Goal: Task Accomplishment & Management: Manage account settings

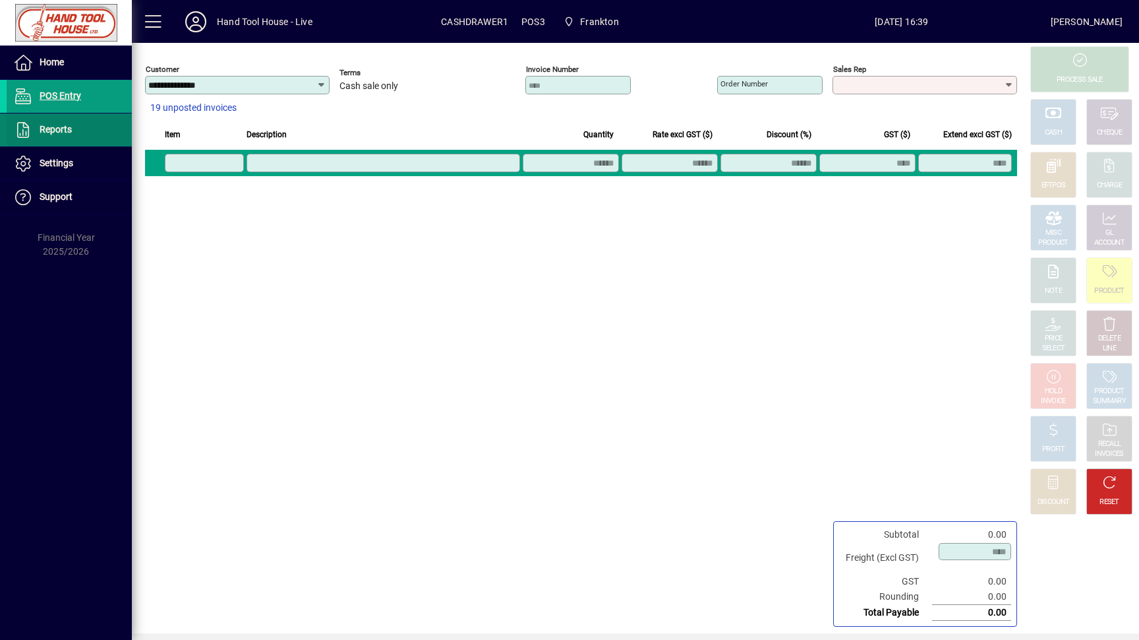
click at [60, 123] on span "Reports" at bounding box center [39, 130] width 65 height 16
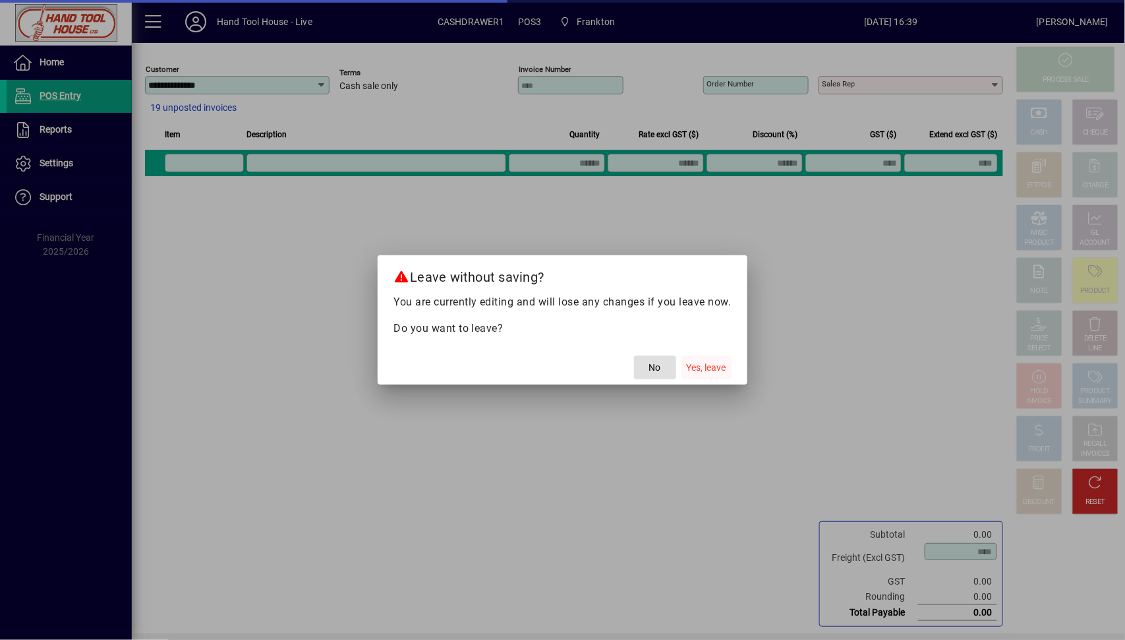
drag, startPoint x: 705, startPoint y: 366, endPoint x: 682, endPoint y: 361, distance: 24.2
click at [700, 363] on span "Yes, leave" at bounding box center [707, 368] width 40 height 14
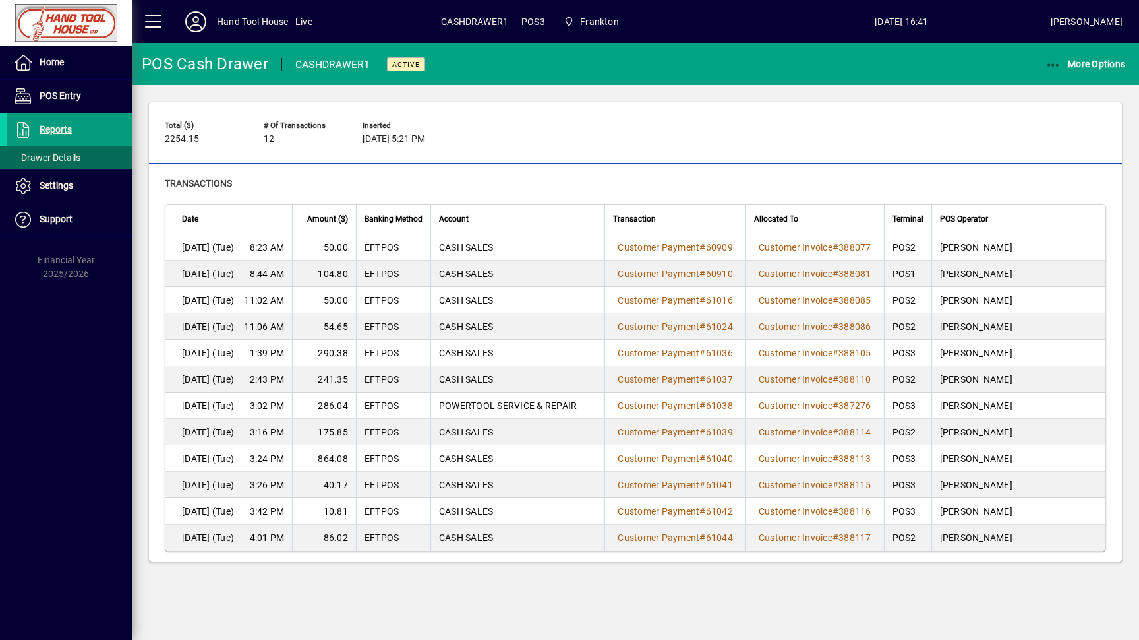
click at [331, 433] on td "175.85" at bounding box center [324, 432] width 64 height 26
click at [827, 430] on span "Customer Invoice" at bounding box center [796, 432] width 74 height 11
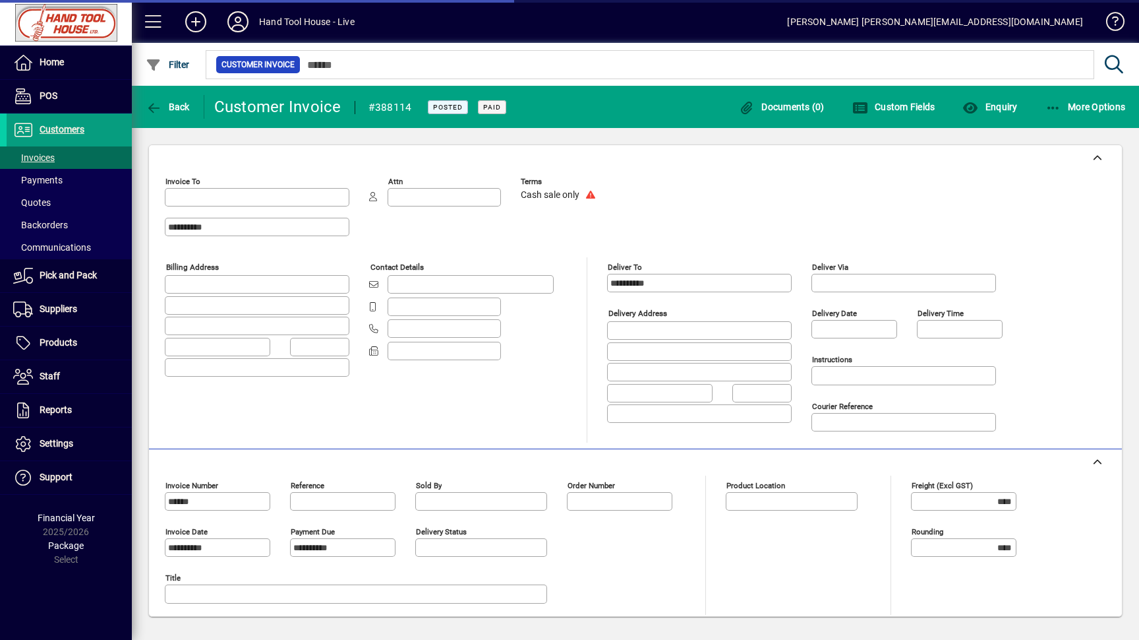
type input "**********"
type input "********"
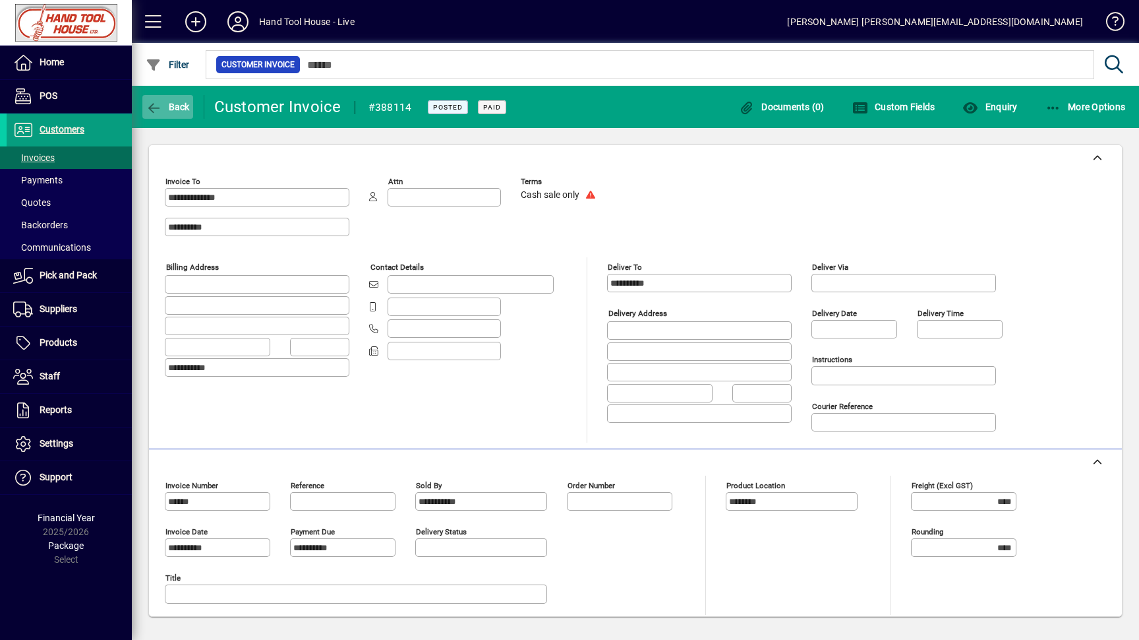
click at [160, 109] on icon "button" at bounding box center [154, 108] width 16 height 13
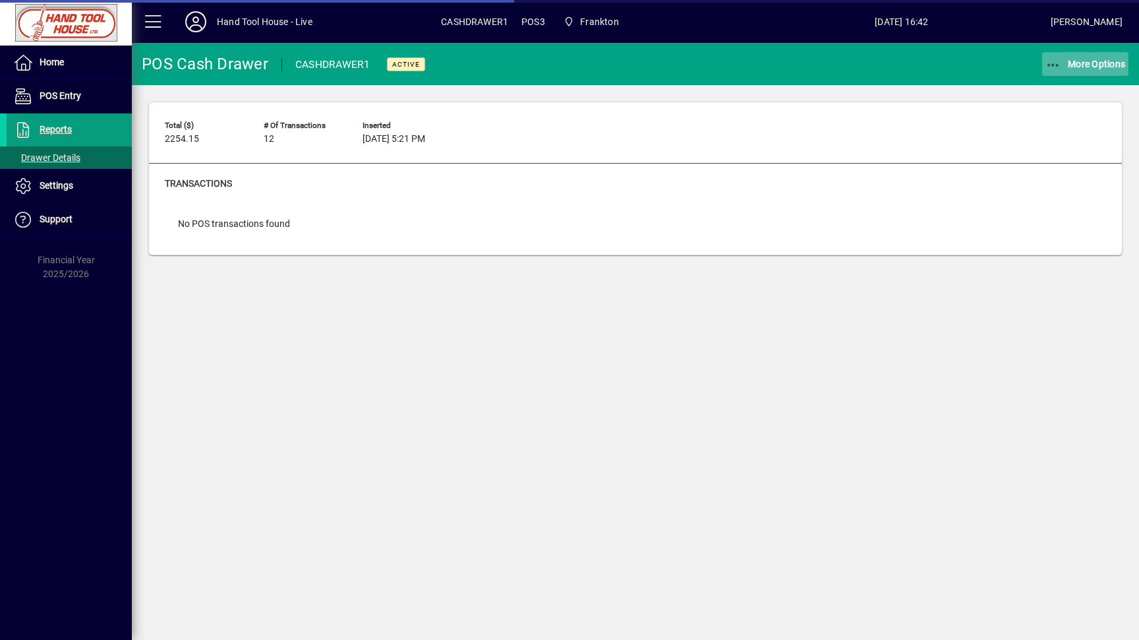
click at [1051, 65] on icon "button" at bounding box center [1054, 65] width 16 height 13
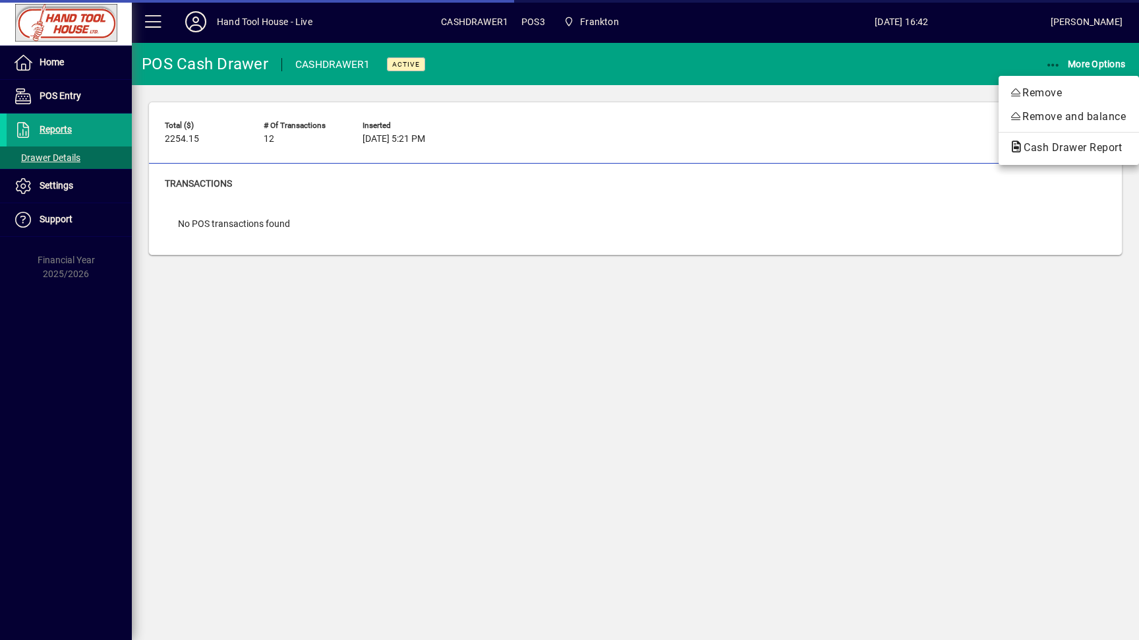
click at [1044, 149] on span "Cash Drawer Report" at bounding box center [1068, 147] width 119 height 13
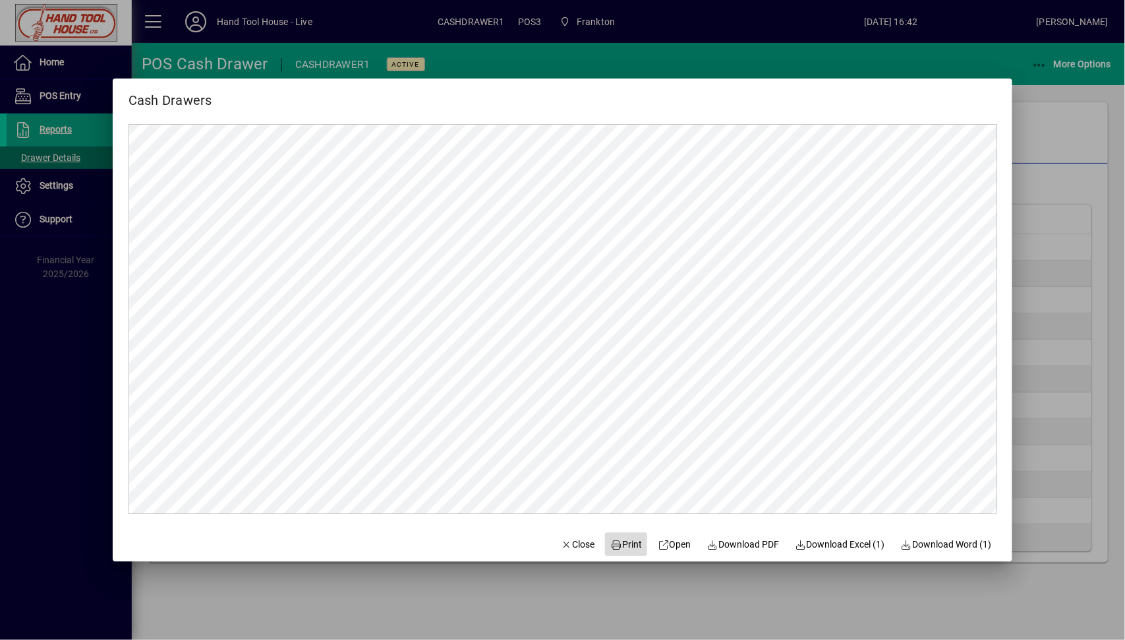
click at [621, 543] on span "Print" at bounding box center [627, 544] width 32 height 14
click at [570, 541] on span "Close" at bounding box center [578, 544] width 34 height 14
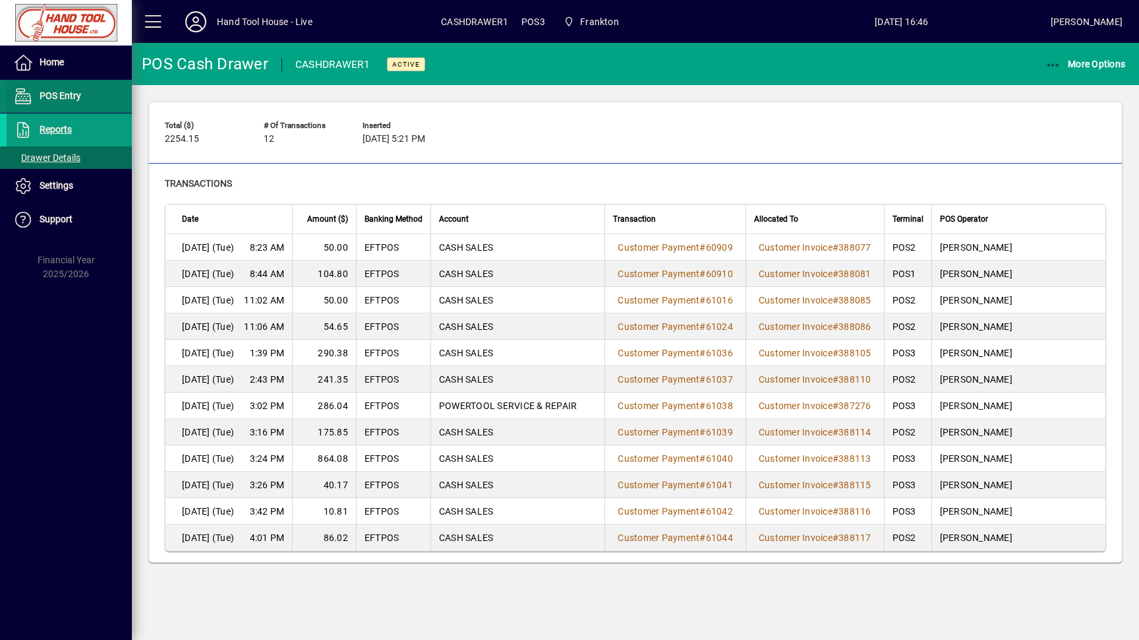
click at [58, 92] on span "POS Entry" at bounding box center [61, 95] width 42 height 11
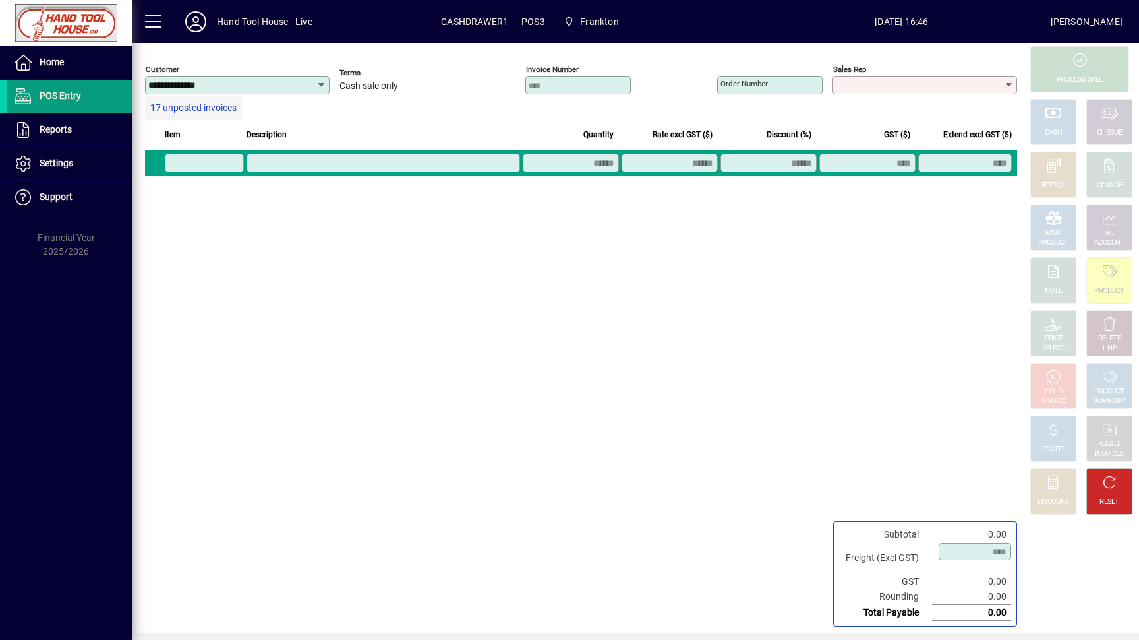
click at [204, 105] on span "17 unposted invoices" at bounding box center [193, 108] width 86 height 14
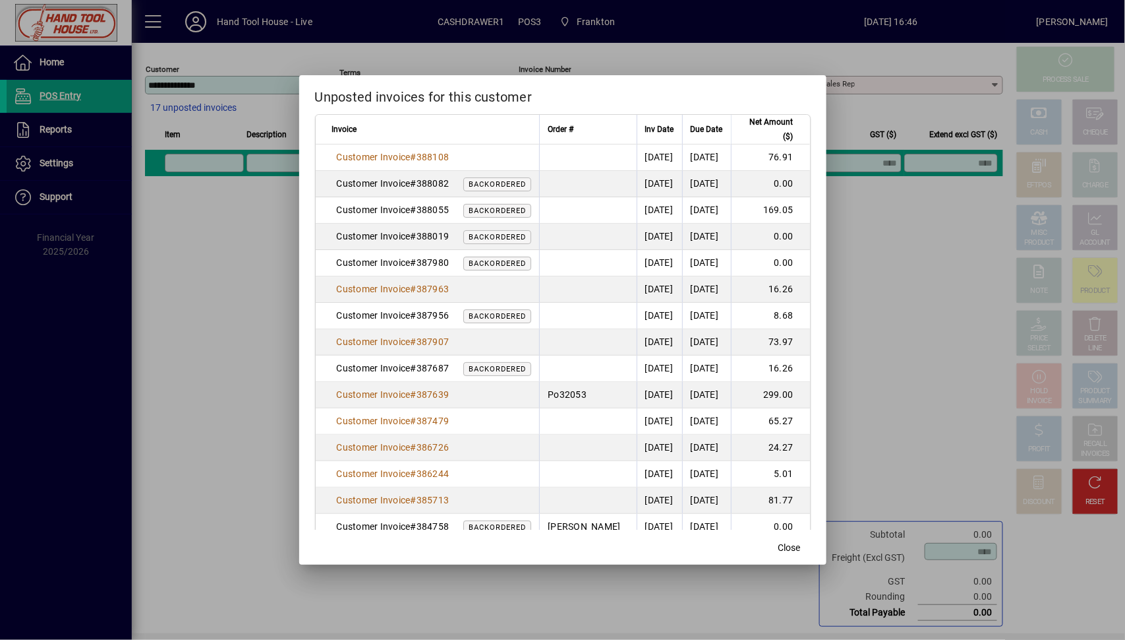
click at [356, 270] on link "Customer Invoice # 387980" at bounding box center [393, 262] width 122 height 15
click at [369, 162] on span "Customer Invoice" at bounding box center [374, 157] width 74 height 11
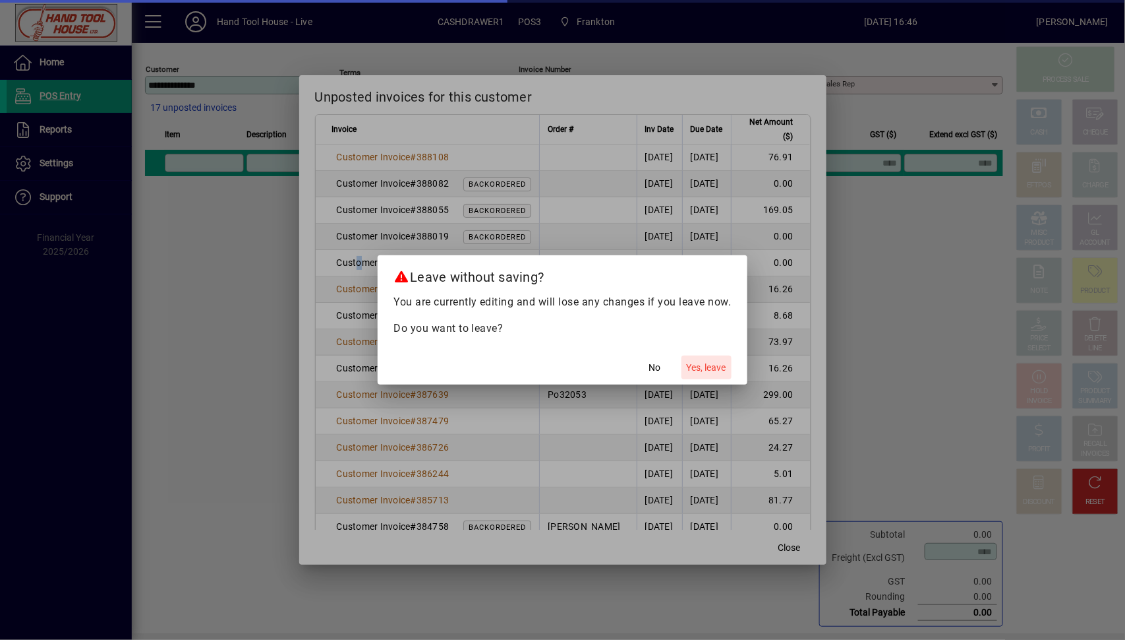
click at [705, 372] on span "Yes, leave" at bounding box center [707, 368] width 40 height 14
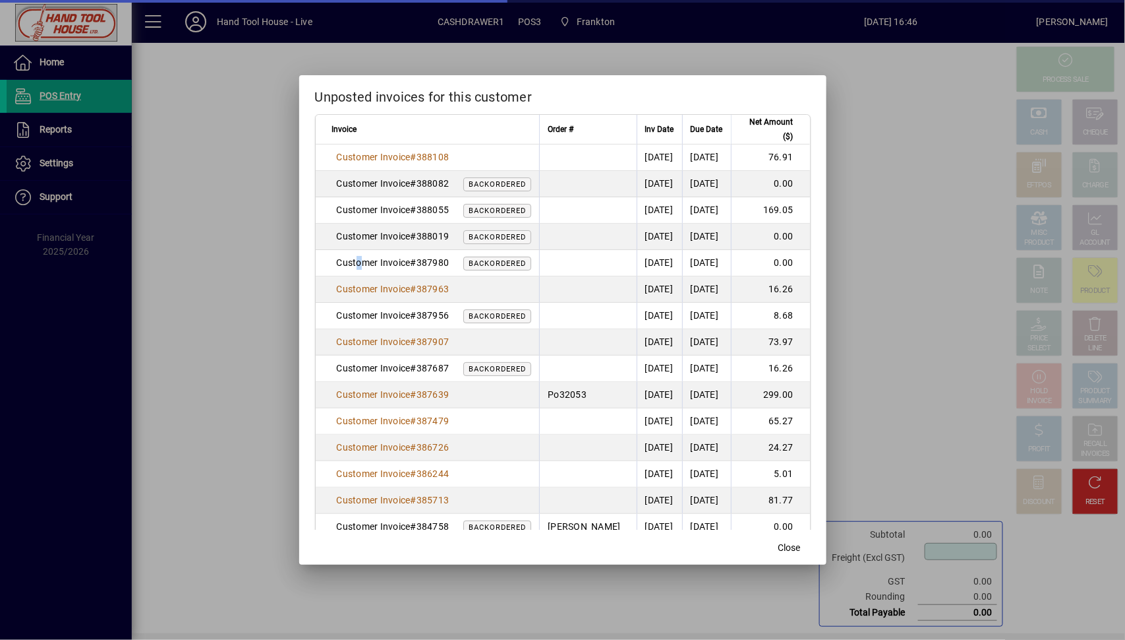
type input "****"
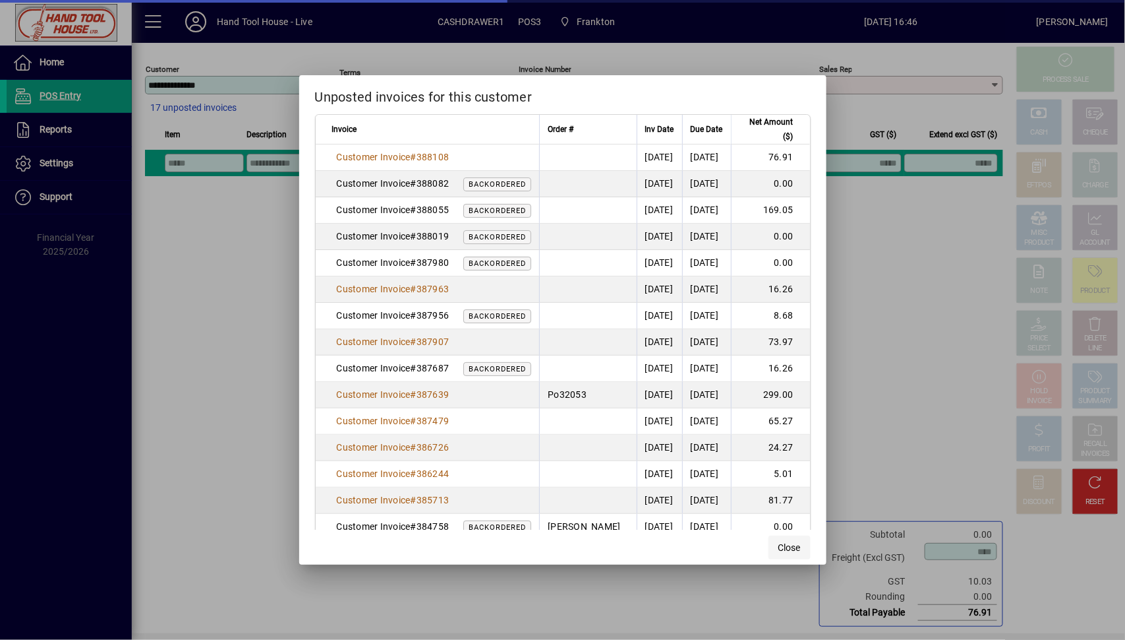
click at [782, 547] on span "Close" at bounding box center [790, 548] width 22 height 14
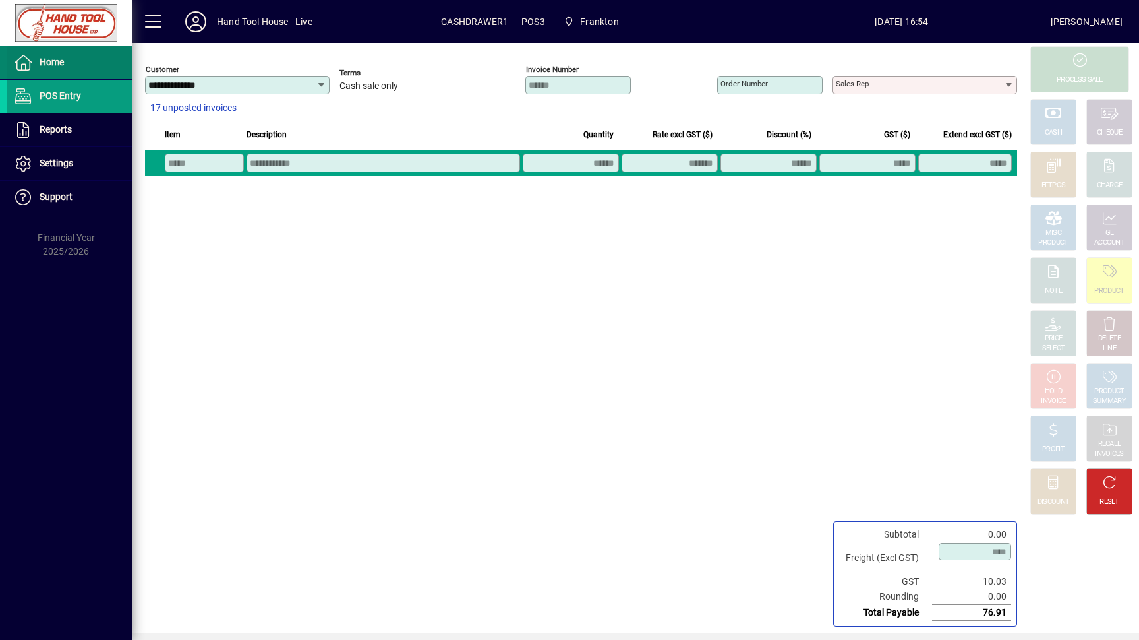
click at [49, 55] on span "Home" at bounding box center [35, 63] width 57 height 16
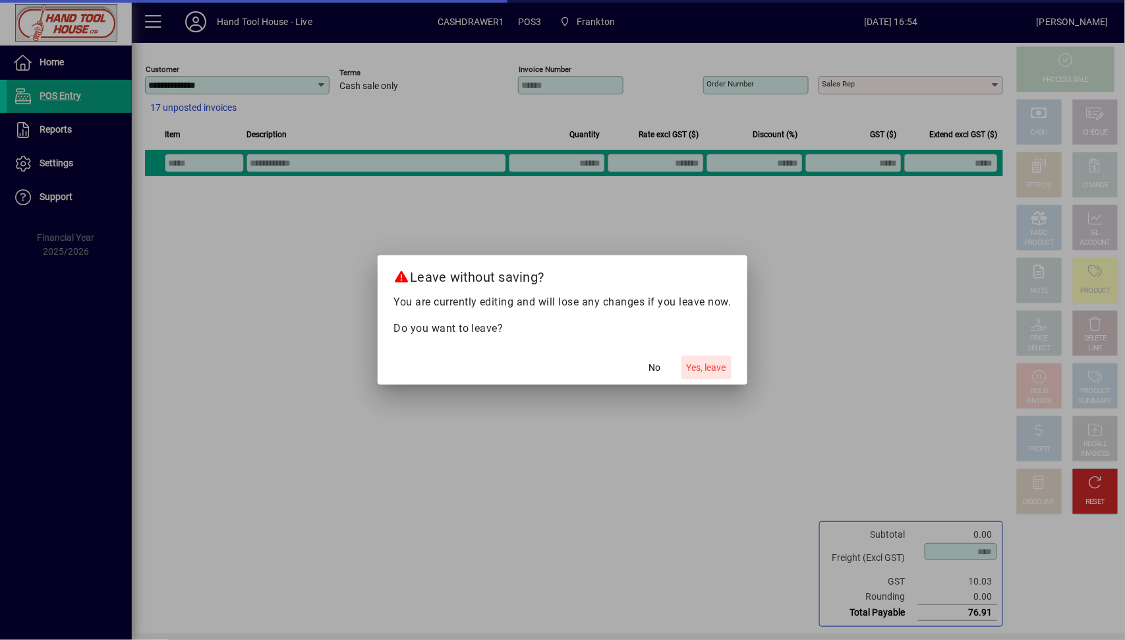
click at [719, 374] on span "Yes, leave" at bounding box center [707, 368] width 40 height 14
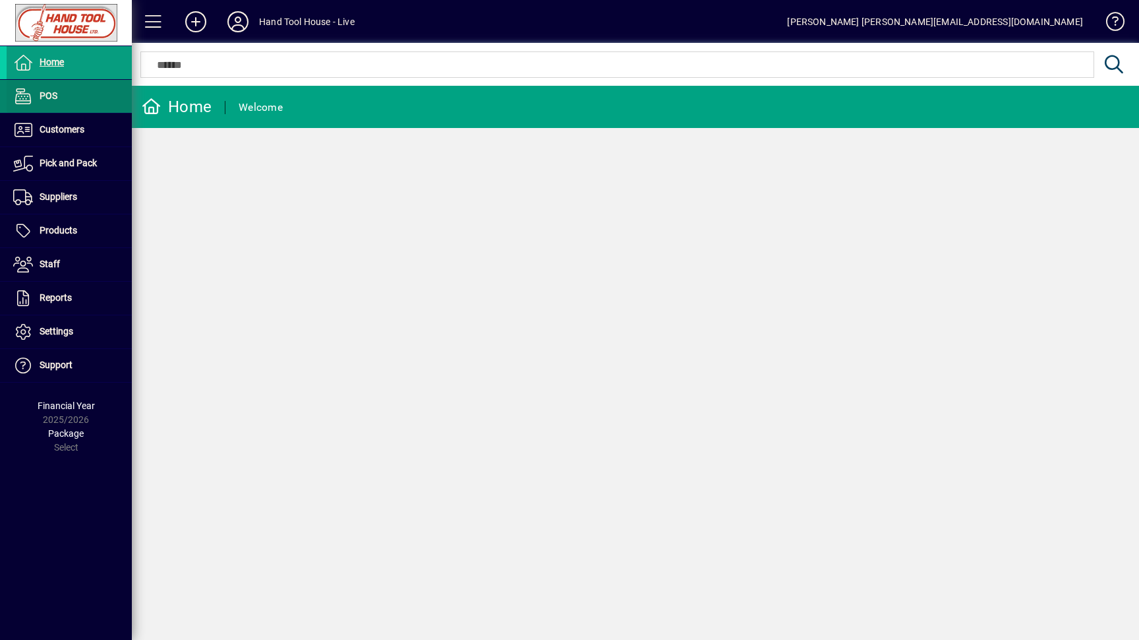
click at [52, 96] on span "POS" at bounding box center [49, 95] width 18 height 11
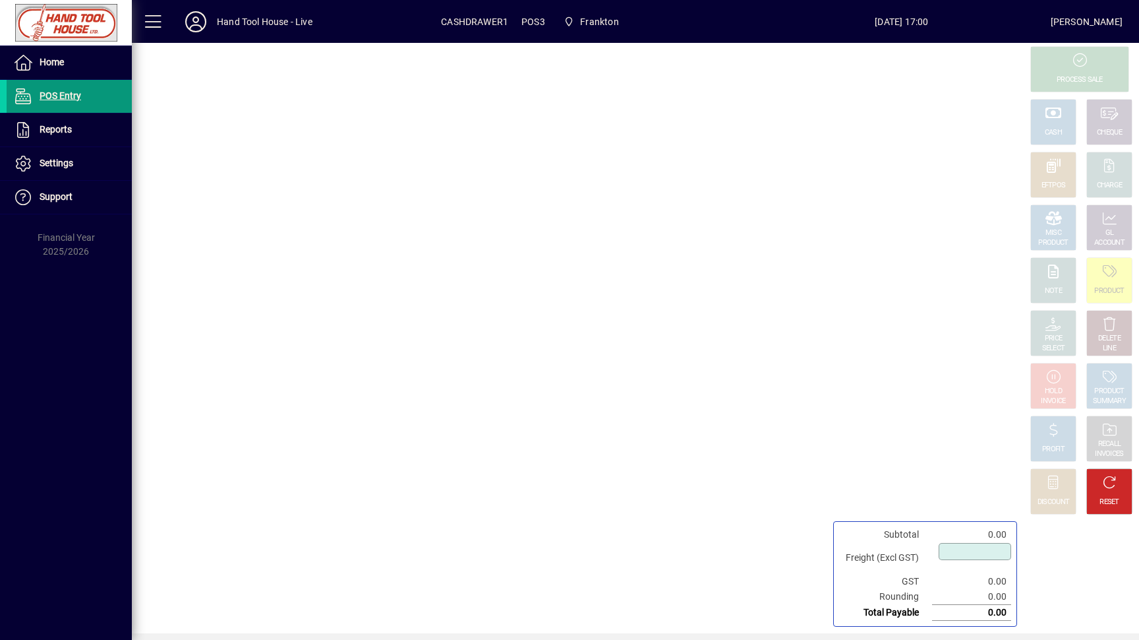
type input "****"
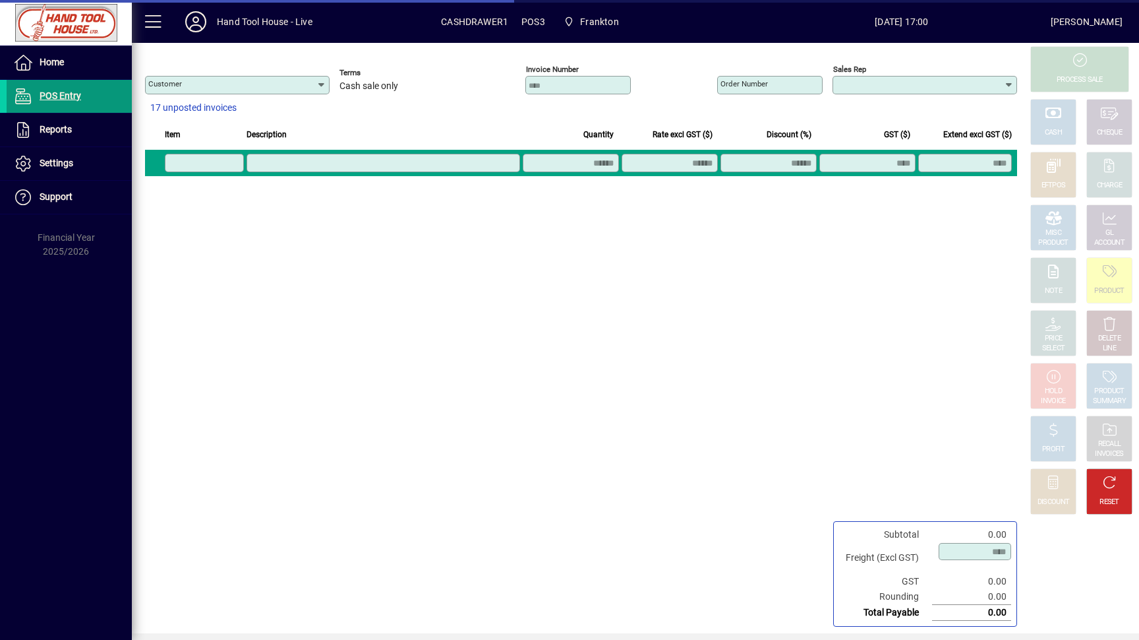
type input "**********"
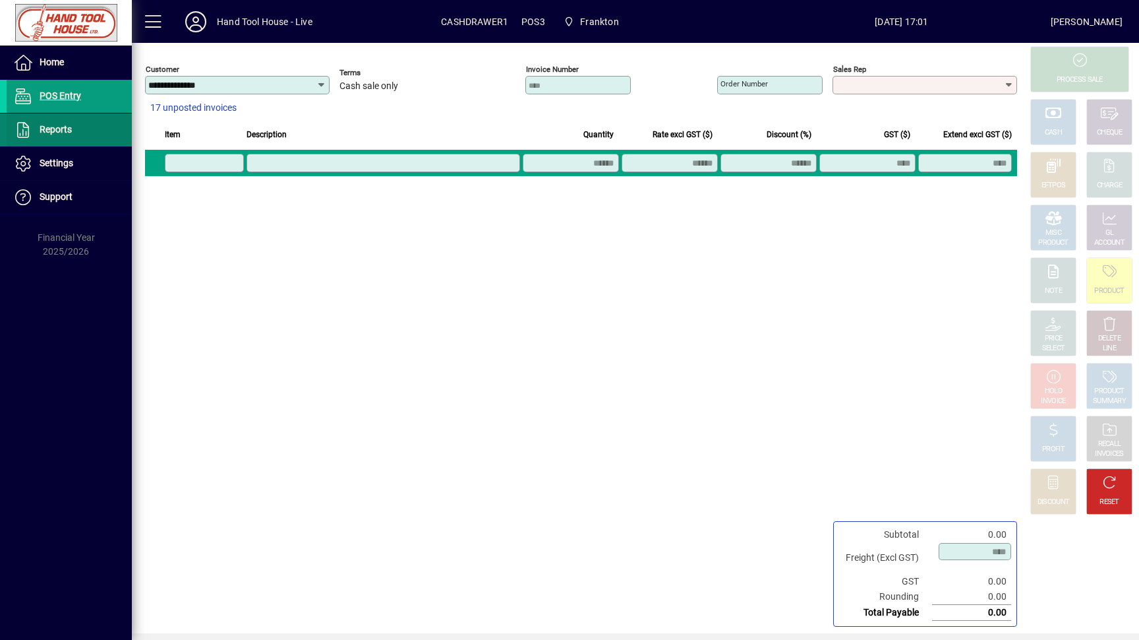
click at [52, 132] on span "Reports" at bounding box center [56, 129] width 32 height 11
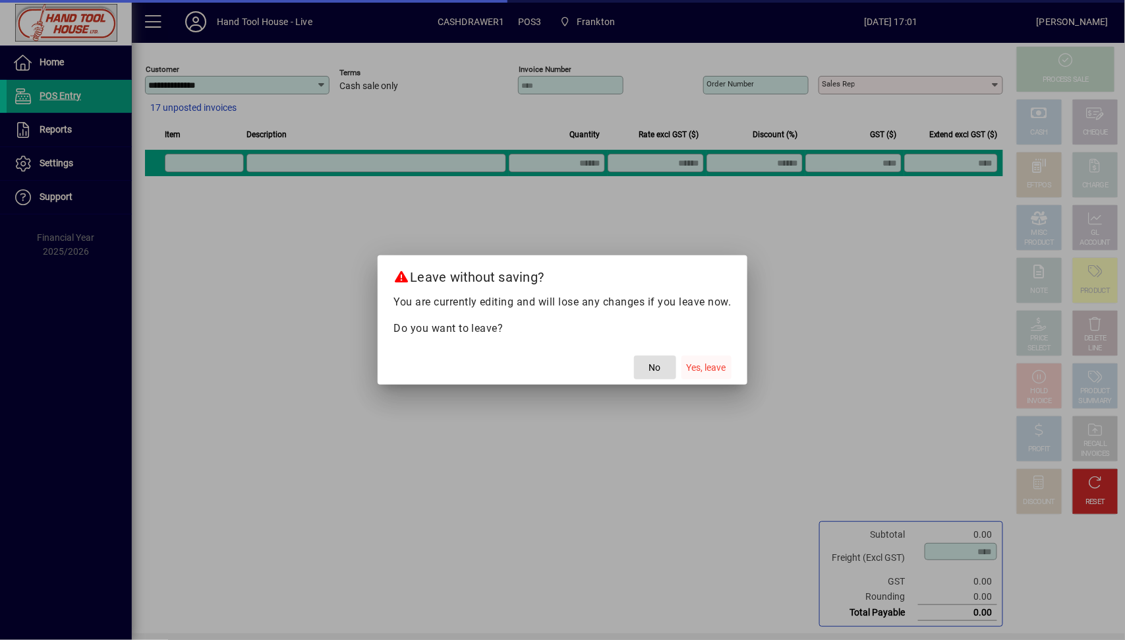
click at [703, 362] on span "Yes, leave" at bounding box center [707, 368] width 40 height 14
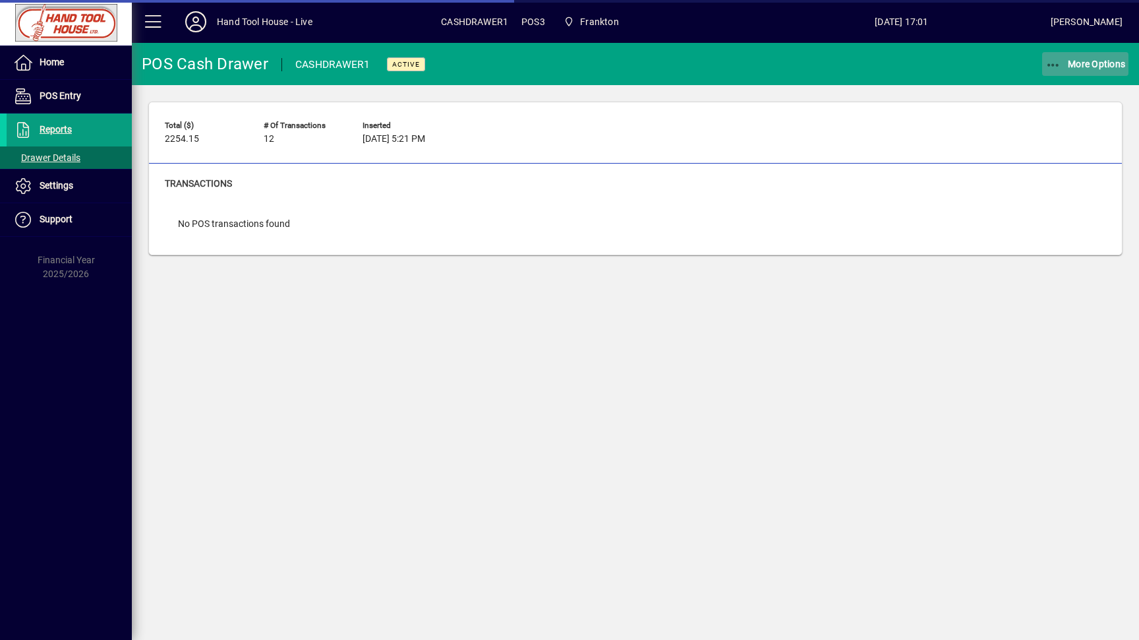
click at [1048, 65] on icon "button" at bounding box center [1054, 65] width 16 height 13
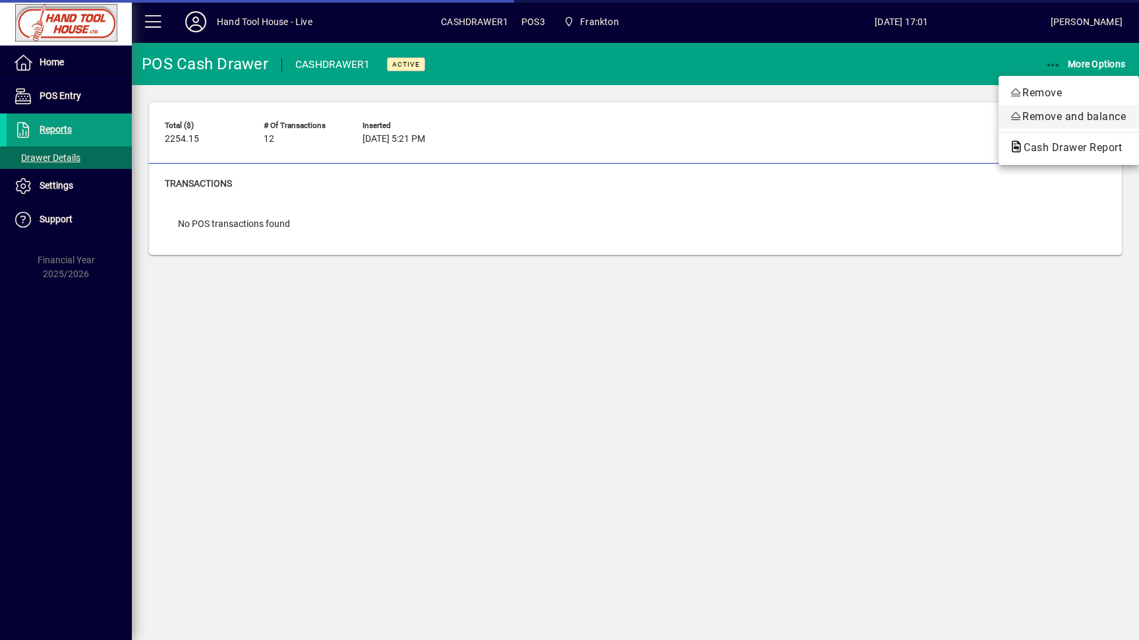
click at [1058, 120] on span "Remove and balance" at bounding box center [1068, 117] width 119 height 16
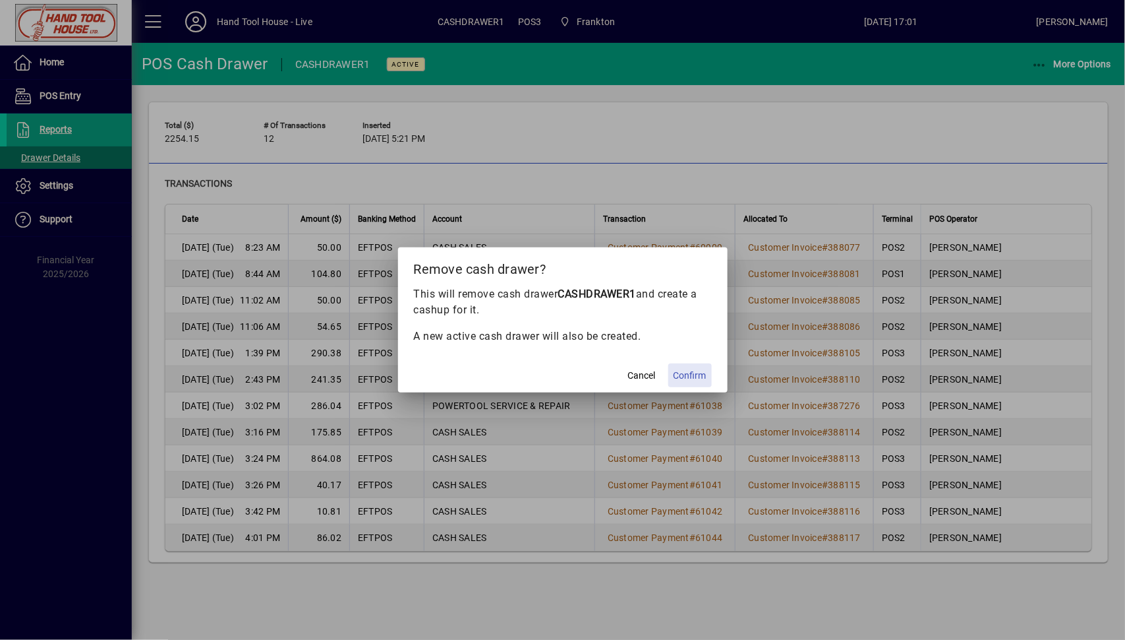
click at [694, 378] on span "Confirm" at bounding box center [690, 376] width 33 height 14
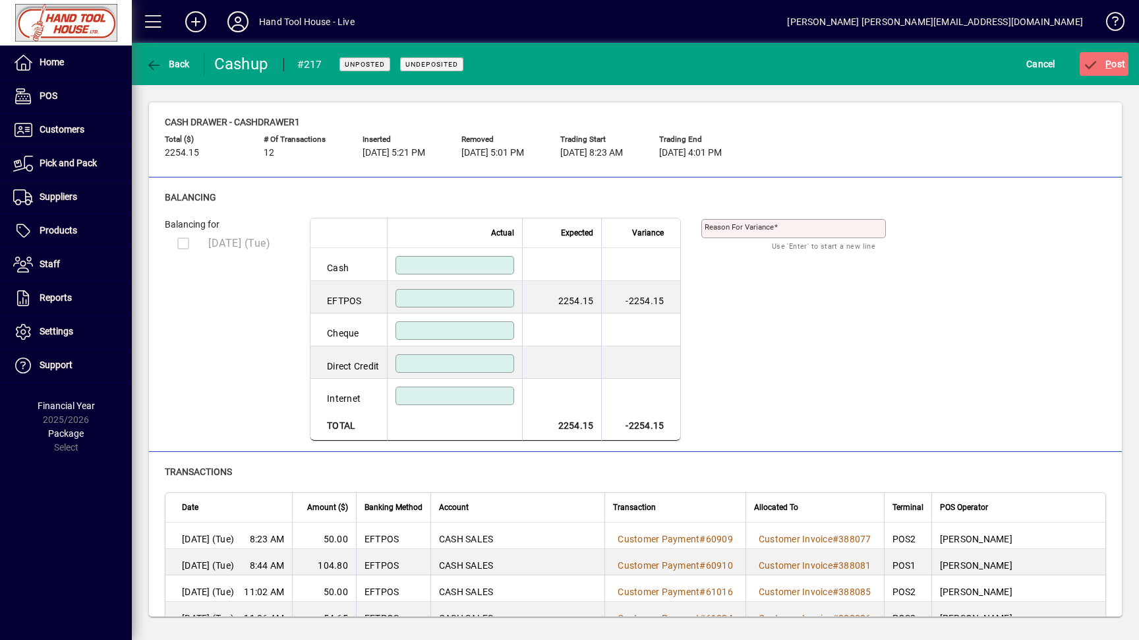
click at [427, 301] on input at bounding box center [456, 298] width 115 height 11
type input "*******"
click at [442, 330] on input at bounding box center [456, 330] width 115 height 11
click at [758, 228] on mat-label "Reason for variance" at bounding box center [739, 226] width 69 height 9
click at [758, 228] on textarea "Reason for variance" at bounding box center [795, 228] width 181 height 11
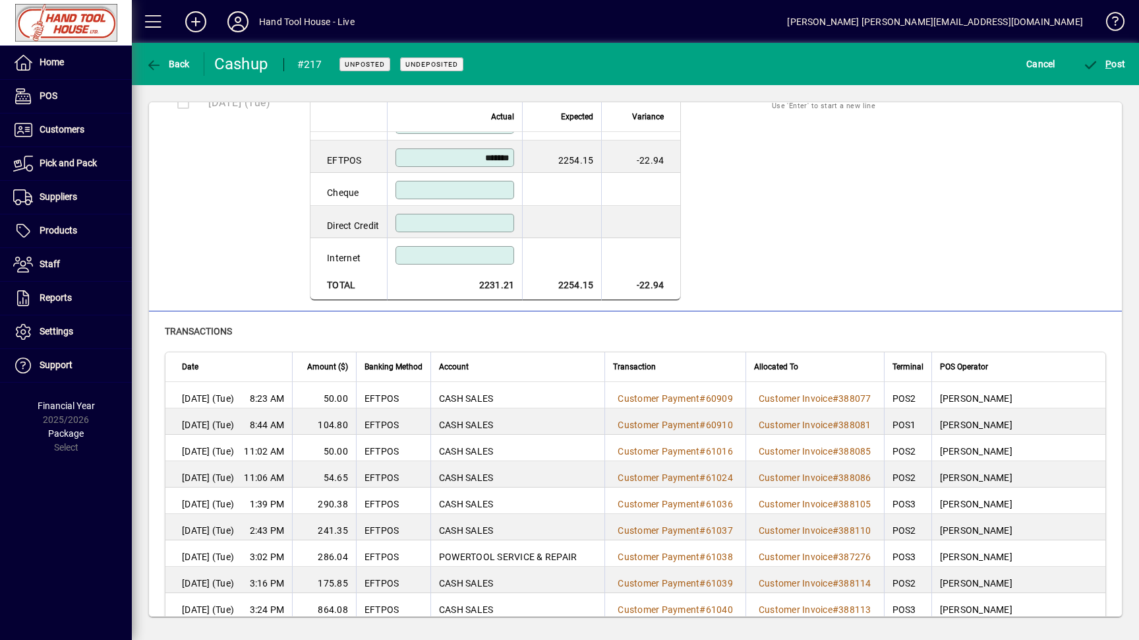
scroll to position [76, 0]
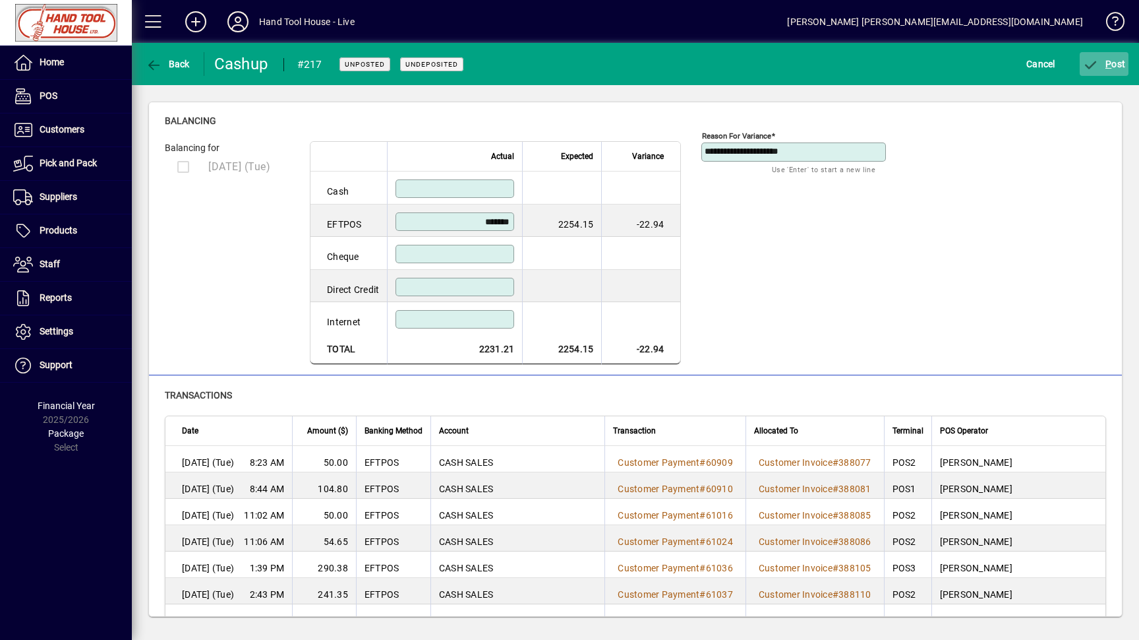
type textarea "**********"
click at [1112, 62] on span "P ost" at bounding box center [1104, 64] width 43 height 11
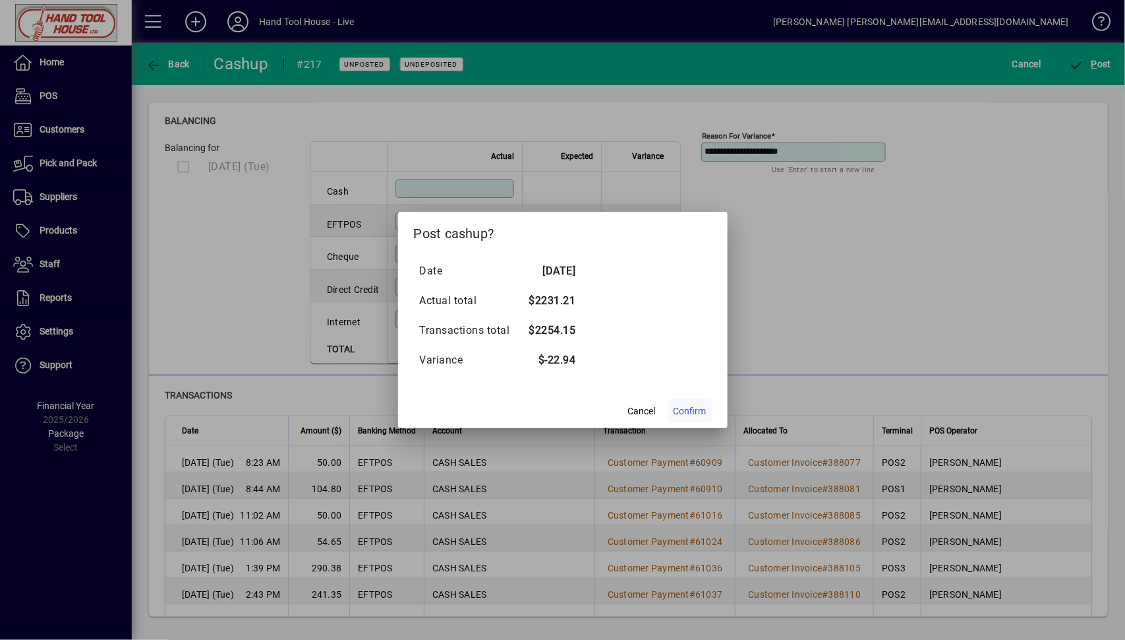
click at [686, 407] on span "Confirm" at bounding box center [690, 411] width 33 height 14
